Goal: Communication & Community: Answer question/provide support

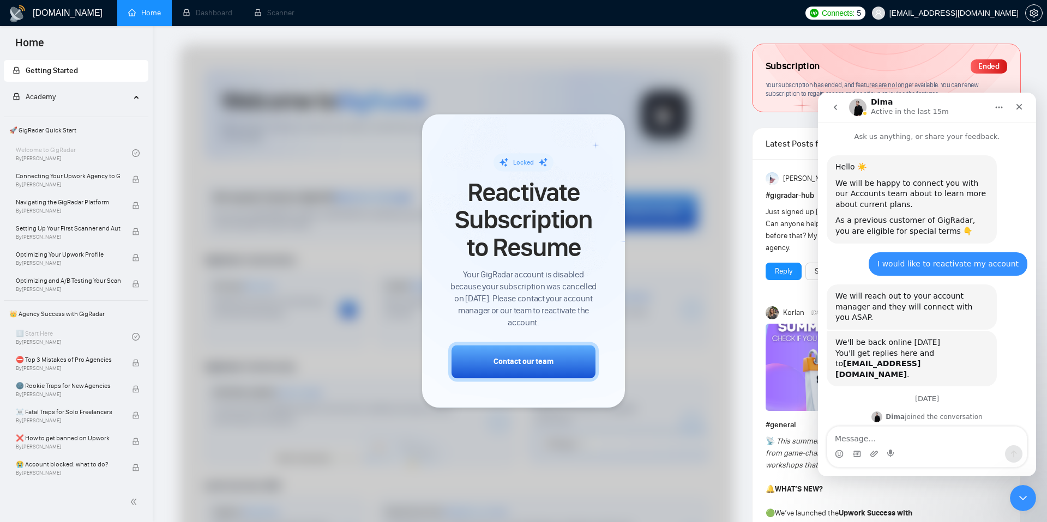
scroll to position [1322, 0]
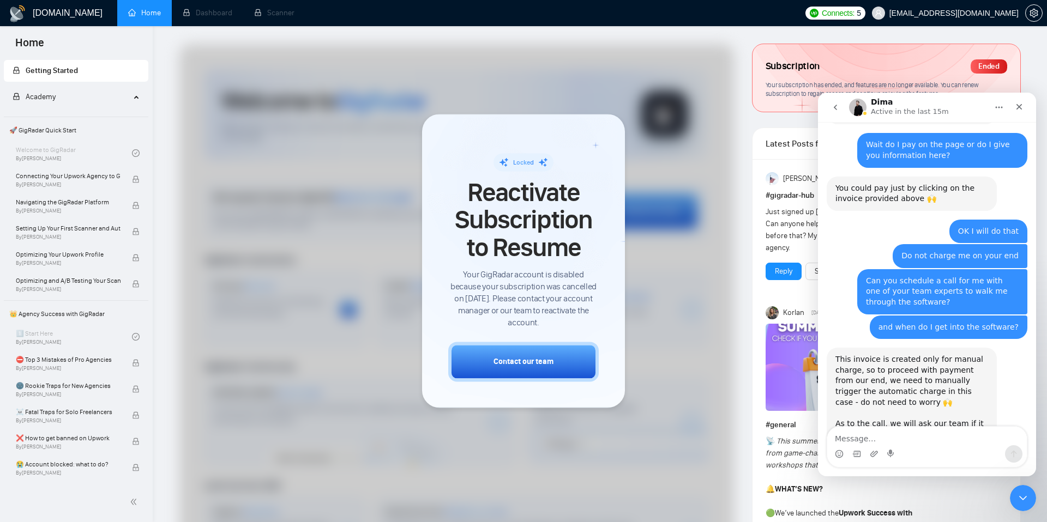
click at [882, 432] on textarea "Message…" at bounding box center [927, 436] width 200 height 19
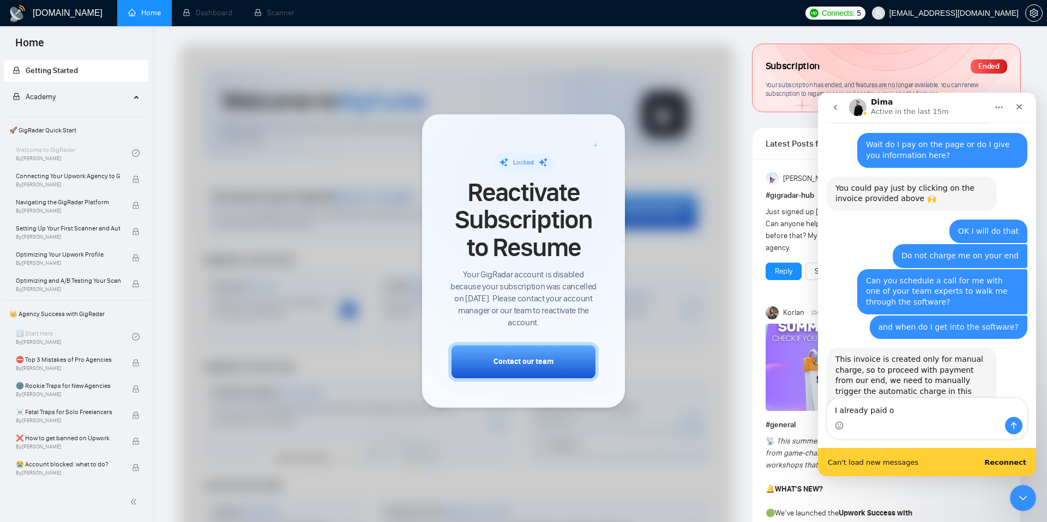
scroll to position [1351, 0]
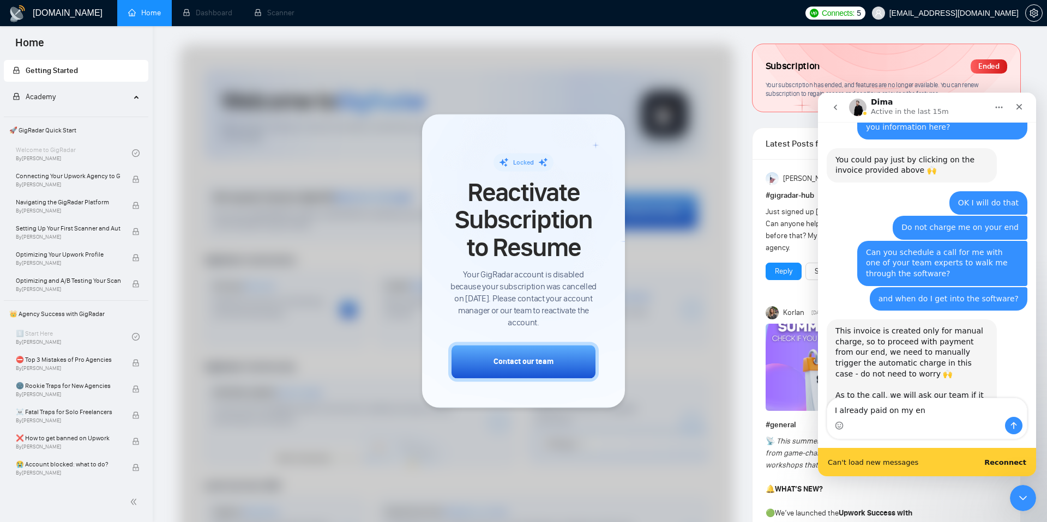
type textarea "I already paid on my end"
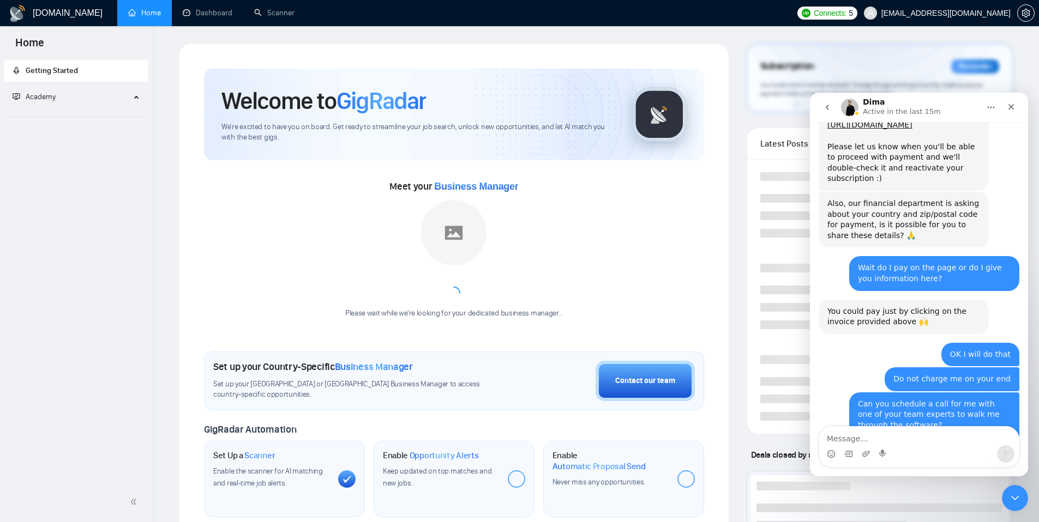
scroll to position [1355, 0]
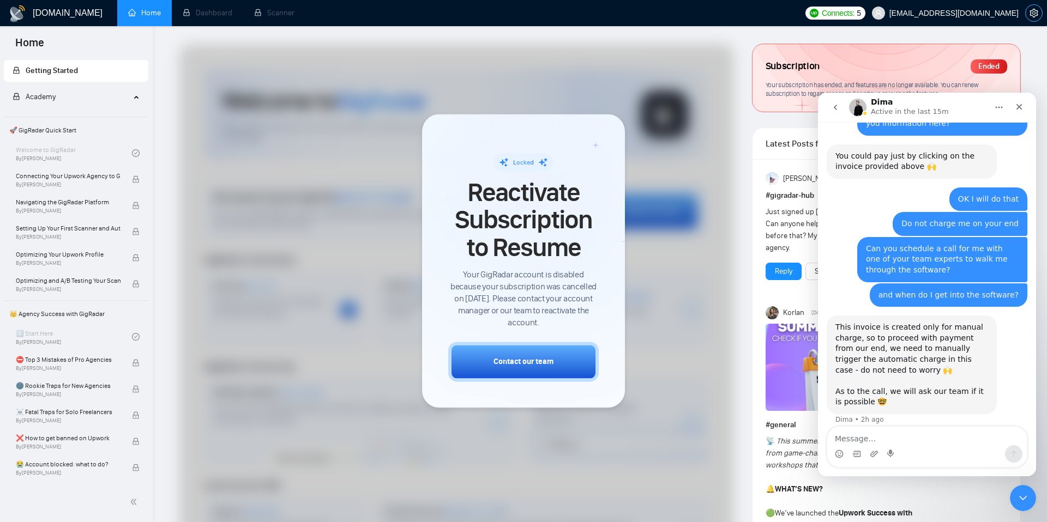
click at [1028, 14] on span "setting" at bounding box center [1034, 13] width 16 height 9
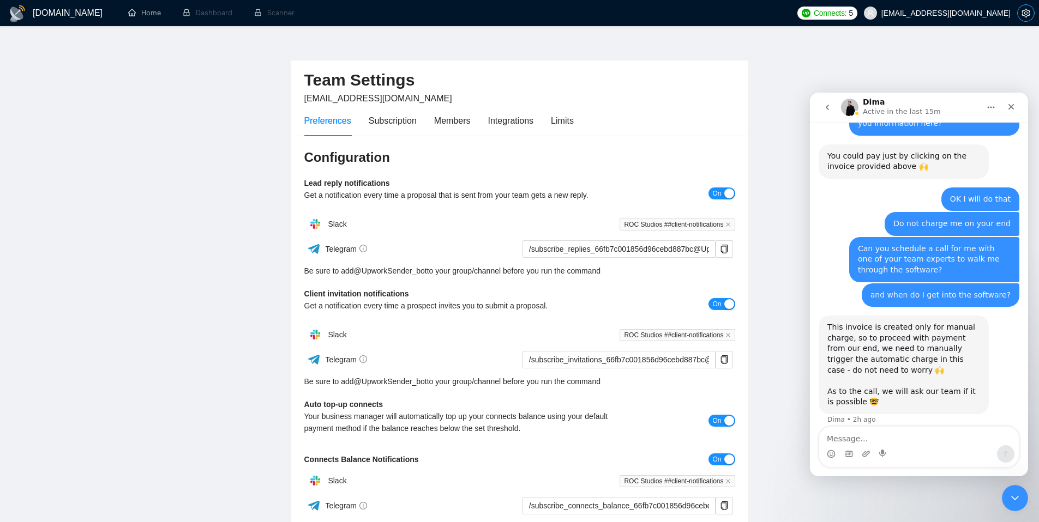
scroll to position [11, 0]
click at [442, 121] on div "Members" at bounding box center [452, 120] width 37 height 14
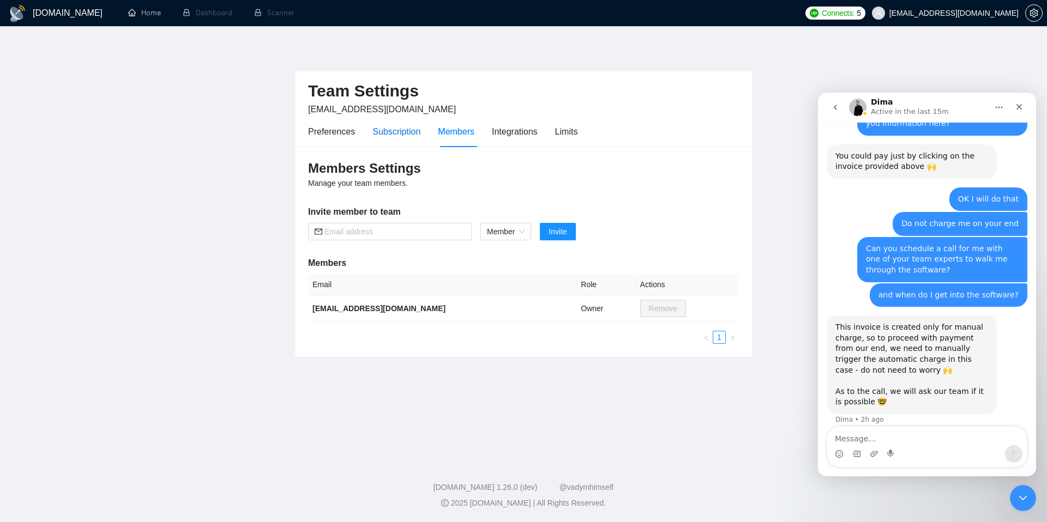
click at [376, 128] on div "Subscription" at bounding box center [396, 132] width 48 height 14
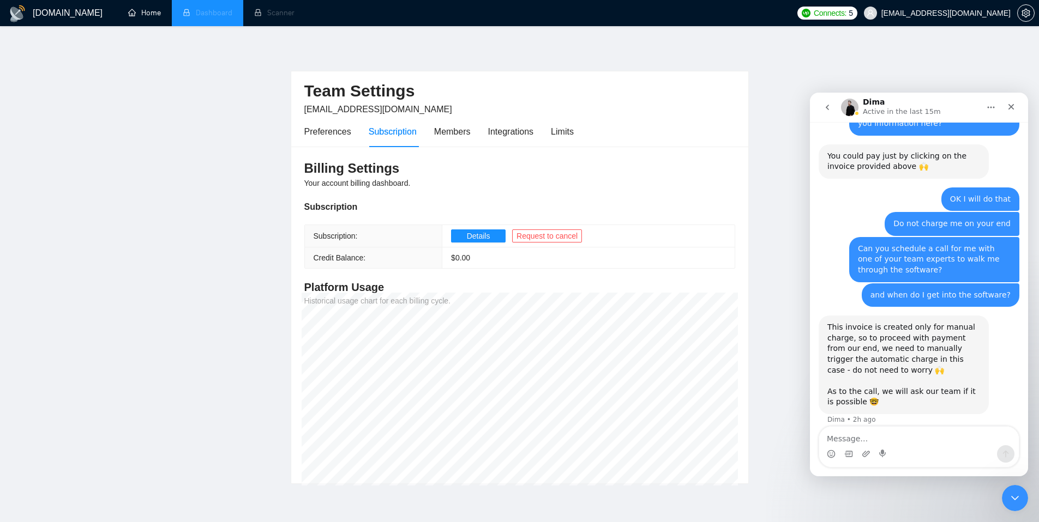
click at [200, 10] on li "Dashboard" at bounding box center [207, 13] width 71 height 26
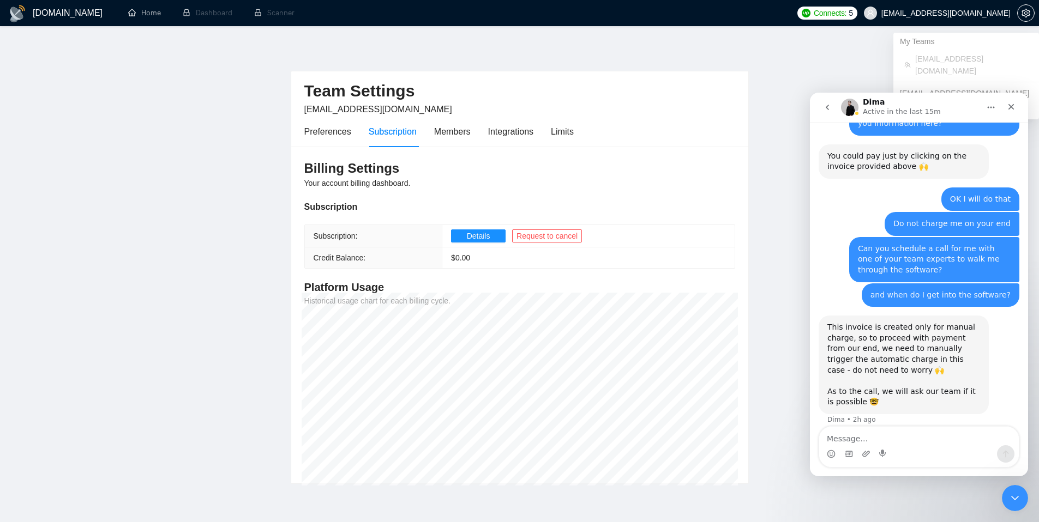
click at [965, 13] on span "[EMAIL_ADDRESS][DOMAIN_NAME]" at bounding box center [945, 13] width 129 height 0
click at [1027, 12] on icon "setting" at bounding box center [1025, 13] width 8 height 9
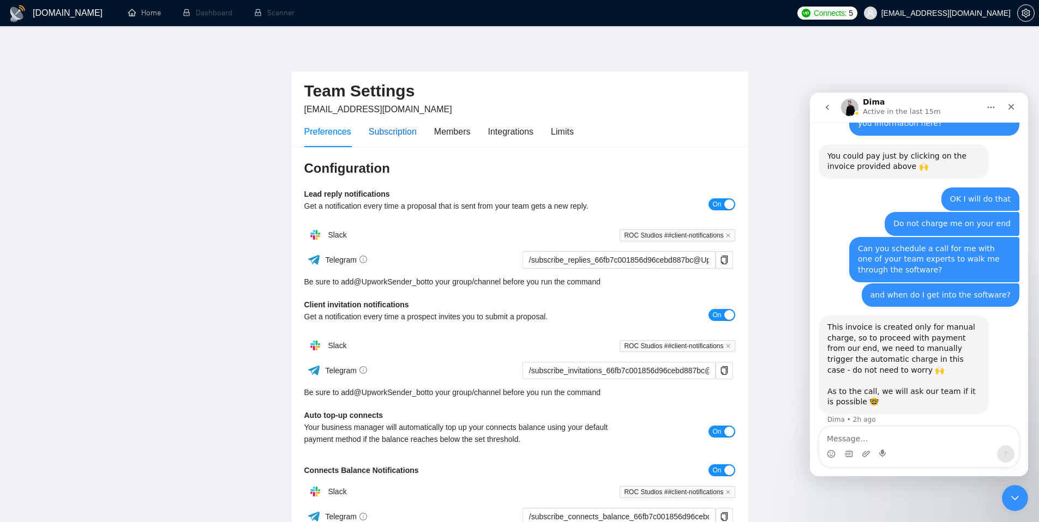
click at [417, 131] on div "Subscription" at bounding box center [393, 132] width 48 height 14
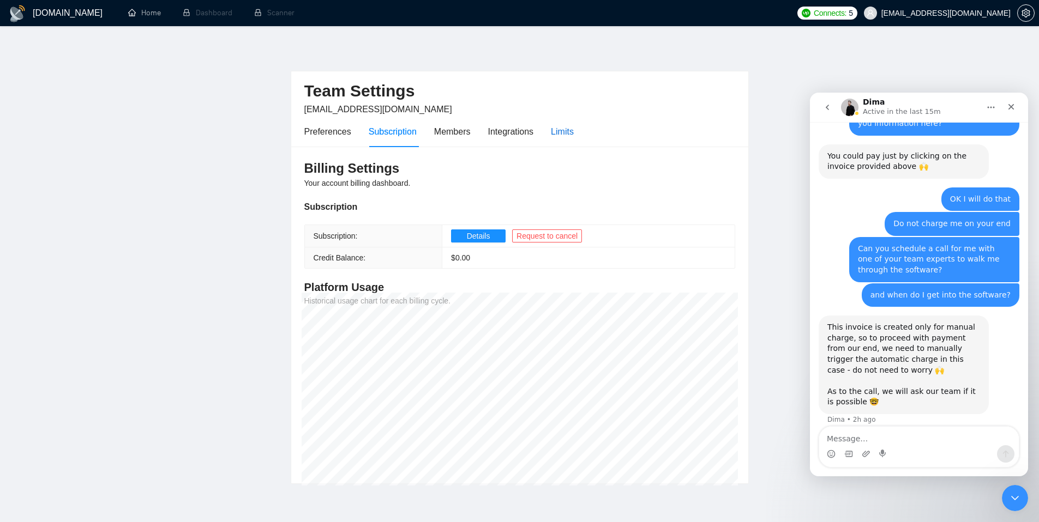
click at [573, 134] on div "Limits" at bounding box center [562, 132] width 23 height 14
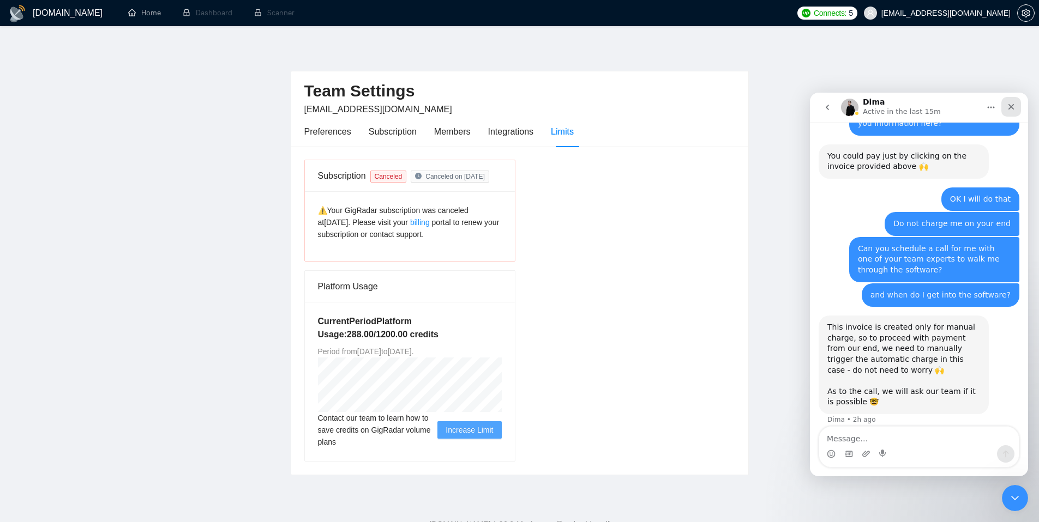
click at [1009, 107] on icon "Close" at bounding box center [1011, 107] width 6 height 6
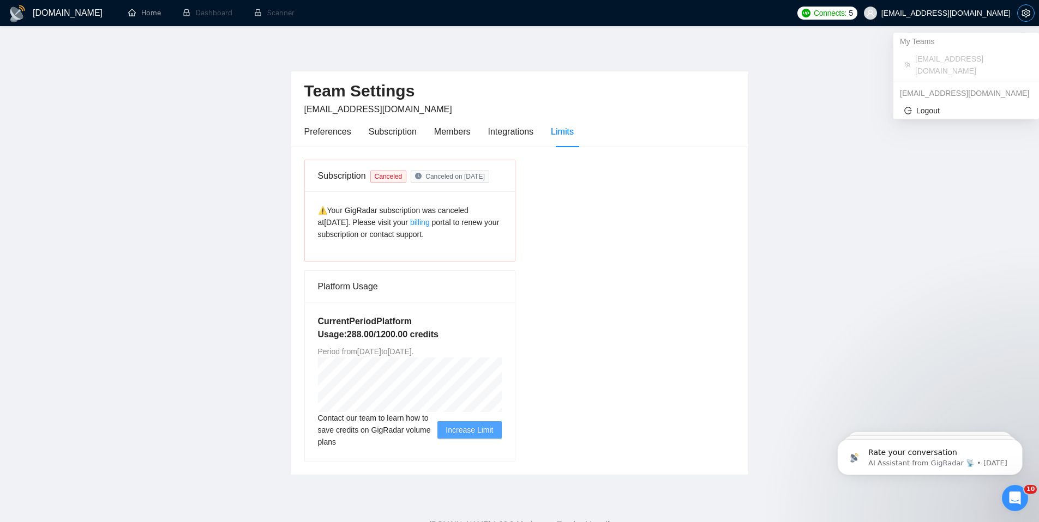
scroll to position [1355, 0]
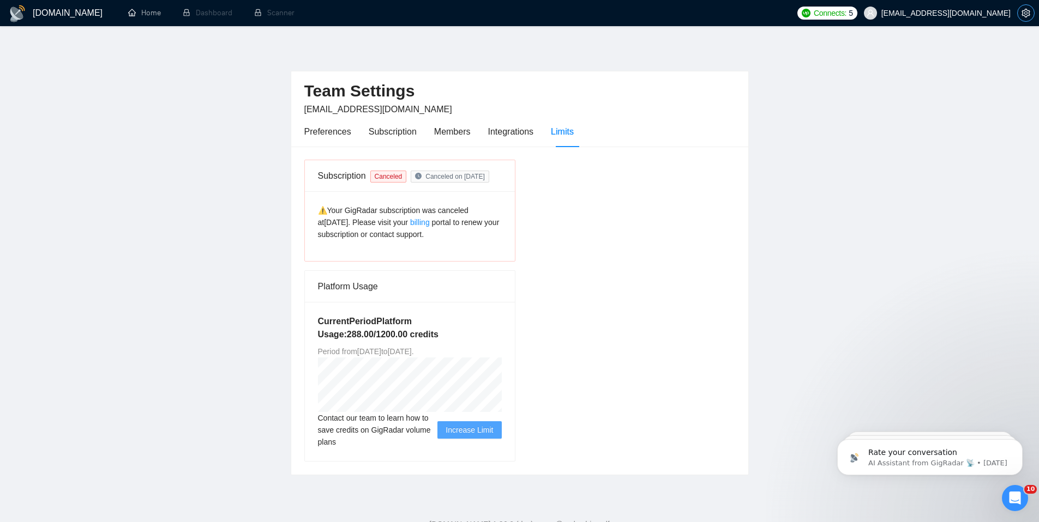
click at [1019, 9] on span "setting" at bounding box center [1026, 13] width 16 height 9
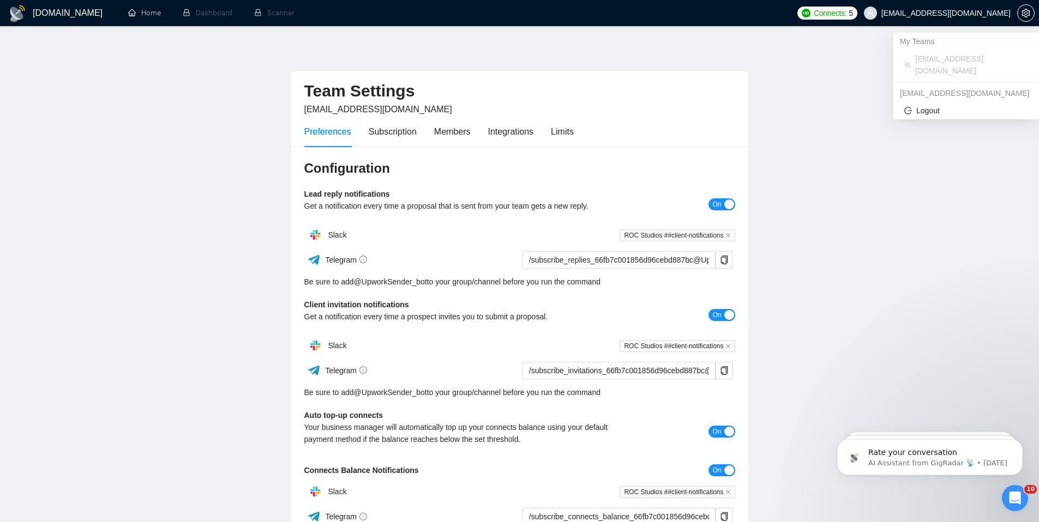
click at [947, 13] on span "[EMAIL_ADDRESS][DOMAIN_NAME]" at bounding box center [945, 13] width 129 height 0
click at [926, 105] on span "Logout" at bounding box center [966, 111] width 124 height 12
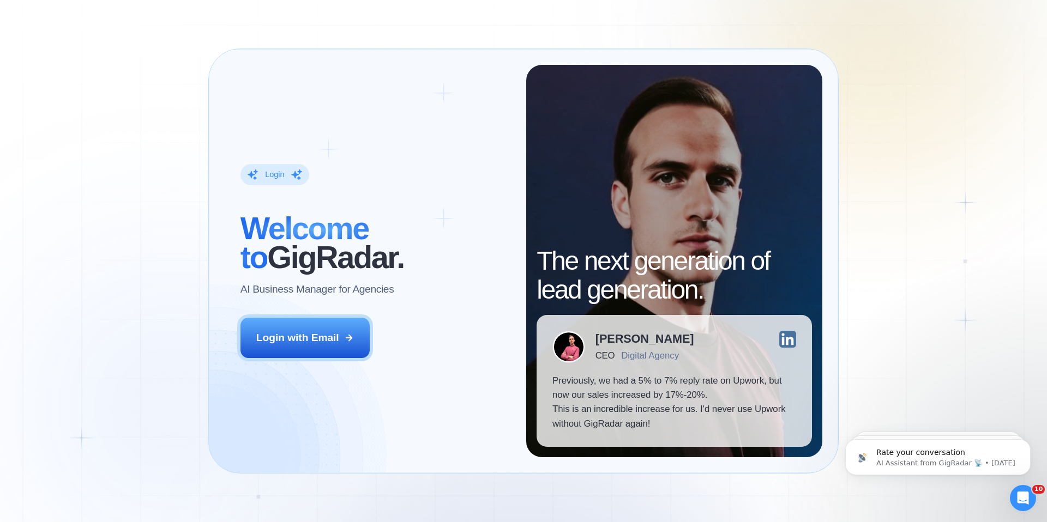
drag, startPoint x: 283, startPoint y: 336, endPoint x: 344, endPoint y: 265, distance: 93.2
click at [283, 336] on div "Login with Email" at bounding box center [297, 338] width 83 height 14
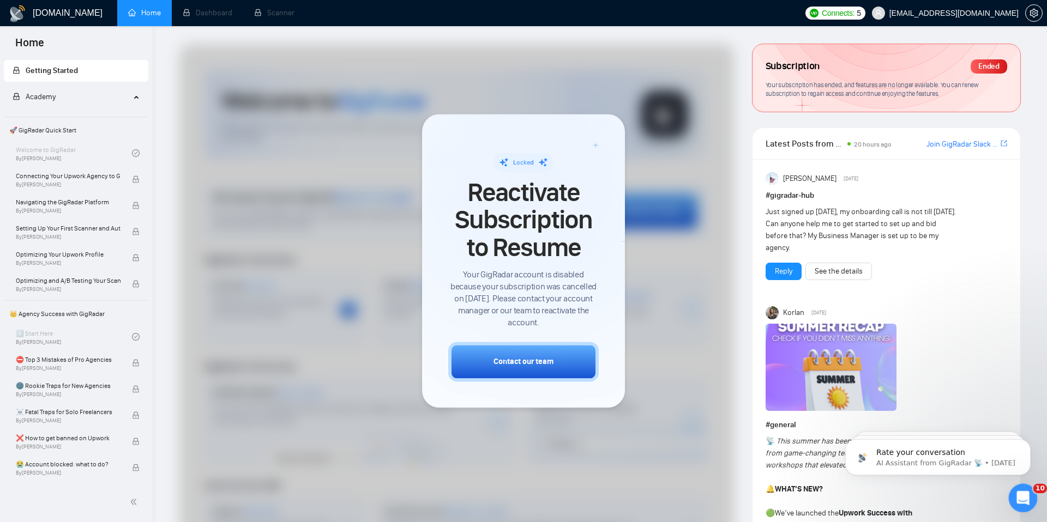
click at [1015, 496] on icon "Open Intercom Messenger" at bounding box center [1022, 497] width 18 height 18
